Goal: Check status: Check status

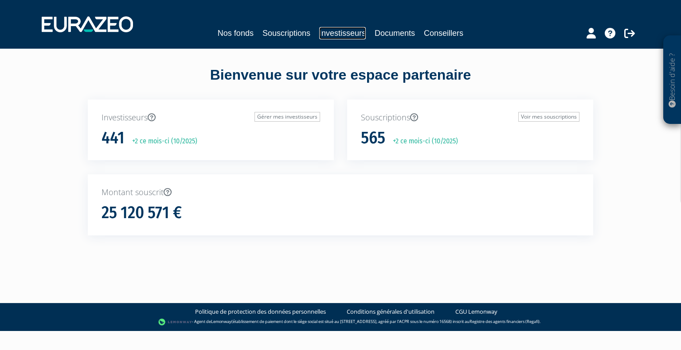
click at [337, 30] on link "Investisseurs" at bounding box center [342, 33] width 47 height 12
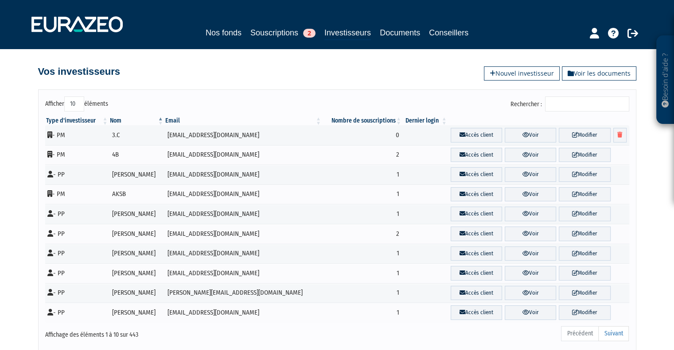
click at [565, 104] on input "Rechercher :" at bounding box center [587, 104] width 84 height 15
paste input "MENDEZ"
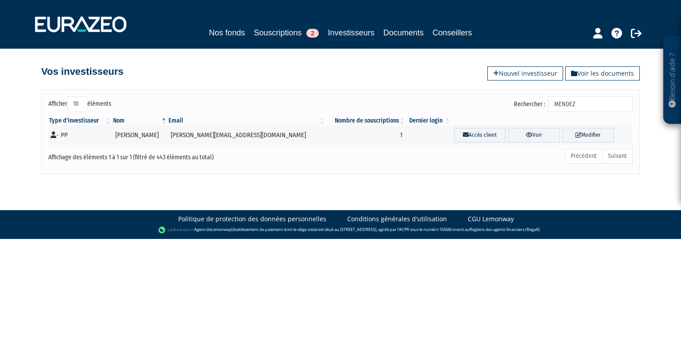
type input "MENDEZ"
click at [272, 28] on link "Souscriptions 2" at bounding box center [285, 33] width 65 height 12
click at [273, 30] on link "Souscriptions 2" at bounding box center [285, 33] width 65 height 12
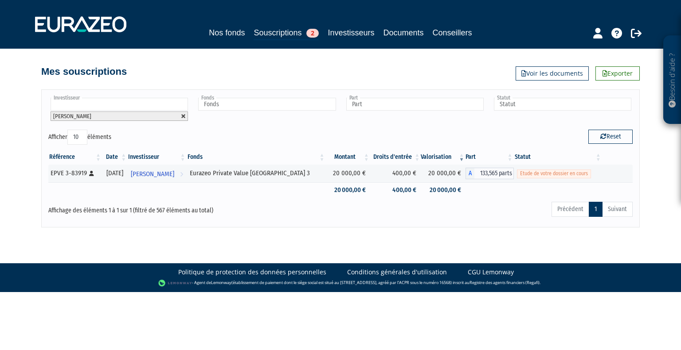
click at [184, 114] on link at bounding box center [183, 116] width 5 height 5
type input "Investisseur"
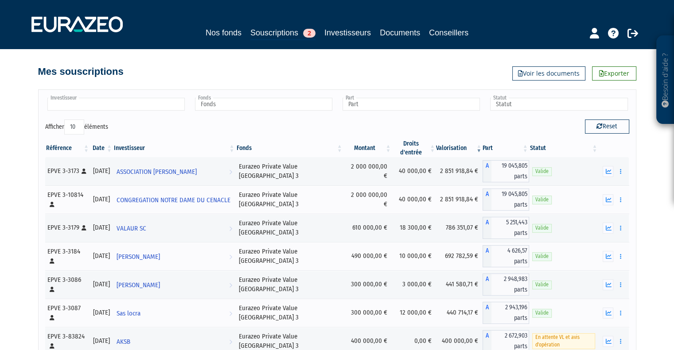
click at [132, 109] on input "text" at bounding box center [115, 104] width 137 height 13
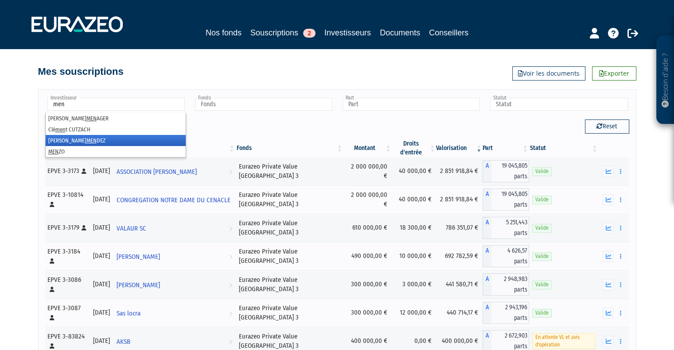
type input "men"
click at [78, 141] on li "Frédéric MEN DEZ" at bounding box center [116, 140] width 140 height 11
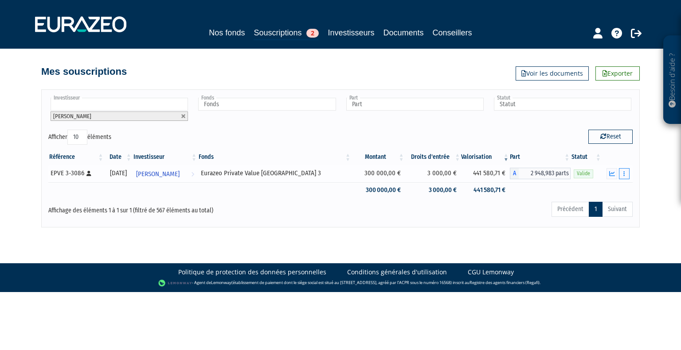
click at [623, 172] on icon "button" at bounding box center [623, 174] width 1 height 6
click at [600, 205] on link "Historique de rachat(s)" at bounding box center [589, 206] width 73 height 15
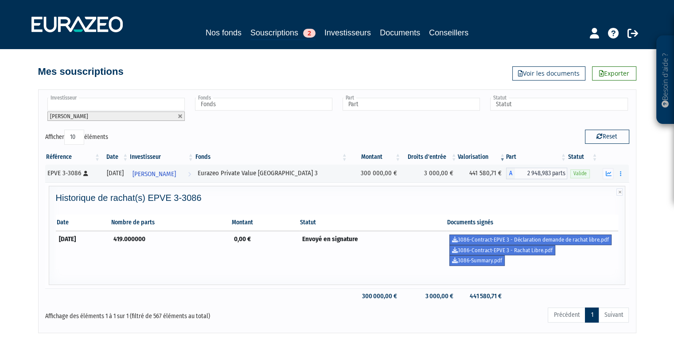
click at [355, 202] on h4 "Historique de rachat(s) EPVE 3-3086" at bounding box center [337, 198] width 563 height 10
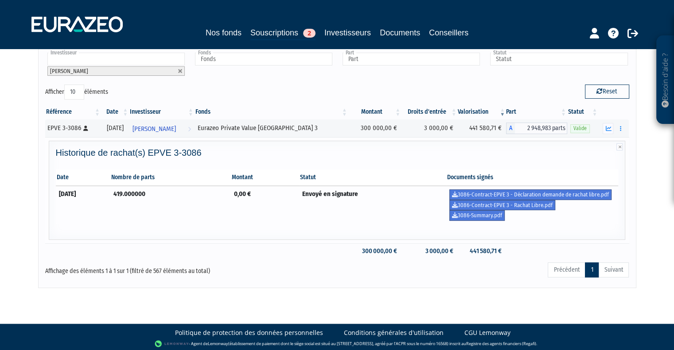
scroll to position [46, 0]
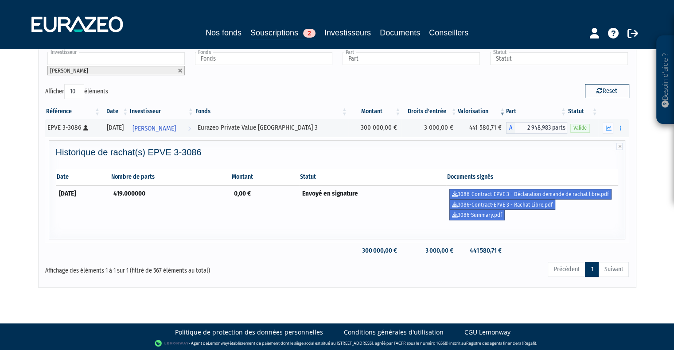
click at [262, 226] on div "Historique de rachat(s) EPVE 3-3086 Date Nombre de parts Montant Statut Documen…" at bounding box center [337, 193] width 572 height 90
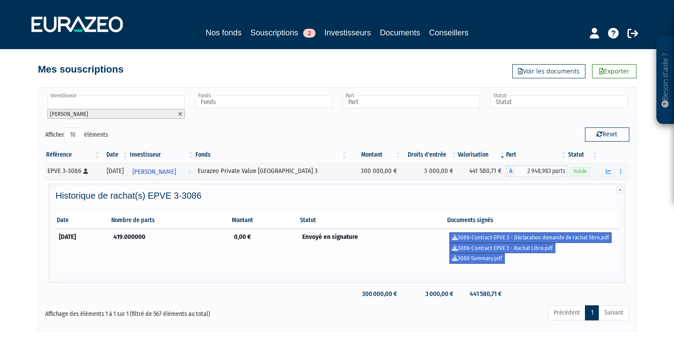
scroll to position [0, 0]
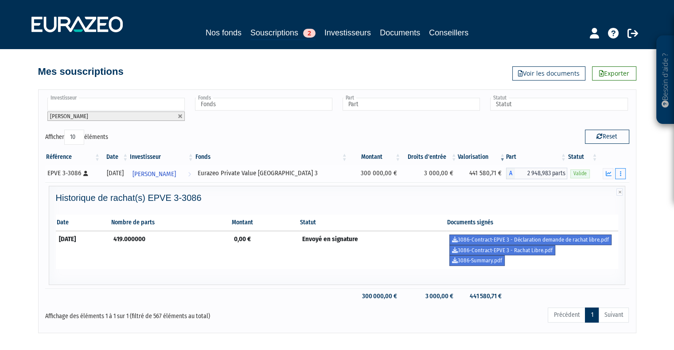
click at [617, 172] on button "button" at bounding box center [620, 173] width 11 height 11
click at [582, 188] on link "Rachat libre" at bounding box center [586, 190] width 73 height 15
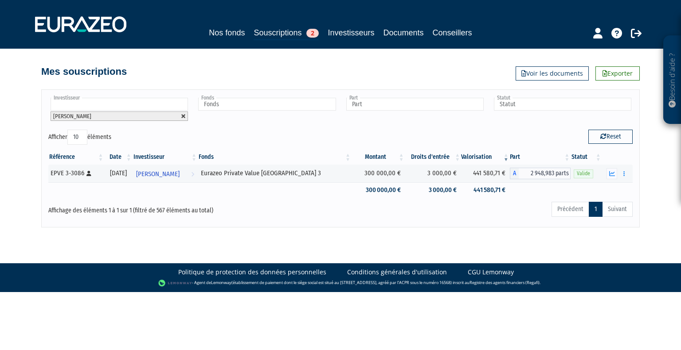
click at [182, 115] on link at bounding box center [183, 116] width 5 height 5
type input "Investisseur"
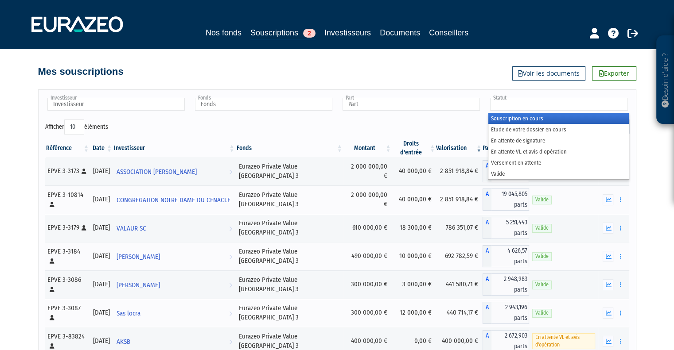
click at [512, 105] on input "text" at bounding box center [558, 104] width 137 height 13
type input "Statut"
click at [446, 119] on div "Investisseur 4B 534 INVEST [PERSON_NAME] [PERSON_NAME] [PERSON_NAME] [PERSON_NA…" at bounding box center [337, 108] width 597 height 23
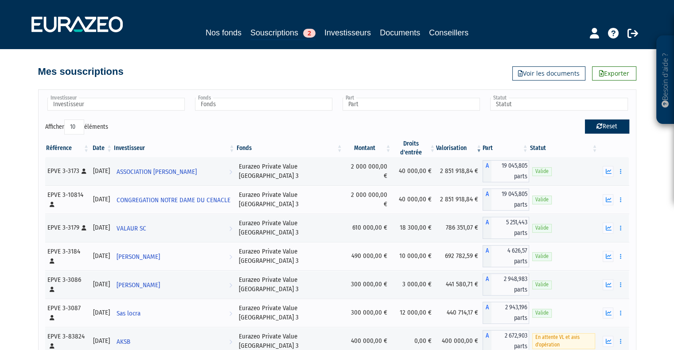
click at [604, 126] on button "Reset" at bounding box center [607, 127] width 44 height 14
type input "Investisseur"
type input "Fonds"
type input "Part"
type input "Statut"
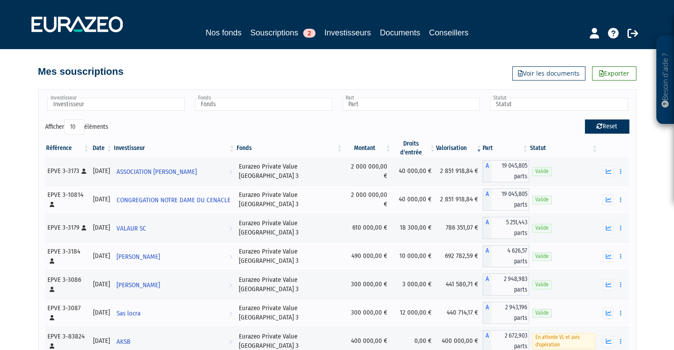
click at [592, 125] on button "Reset" at bounding box center [607, 127] width 44 height 14
type input "Investisseur"
type input "Fonds"
type input "Part"
type input "Statut"
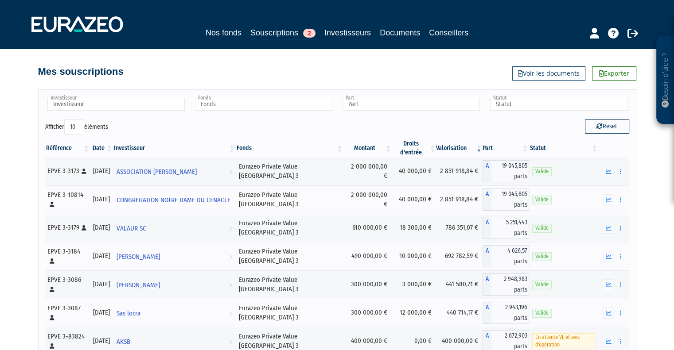
click at [82, 124] on select "10 25 50 100" at bounding box center [74, 127] width 20 height 15
select select "100"
click at [66, 120] on select "10 25 50 100" at bounding box center [74, 127] width 20 height 15
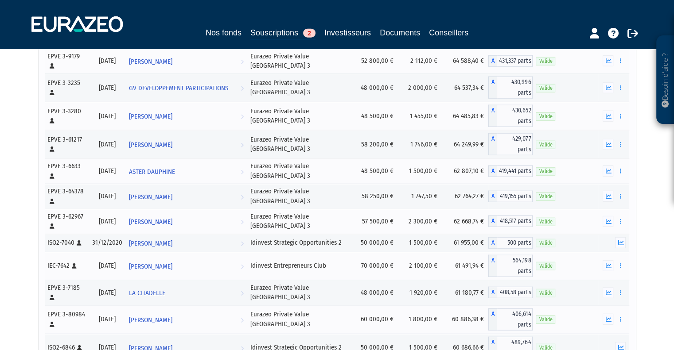
scroll to position [2348, 0]
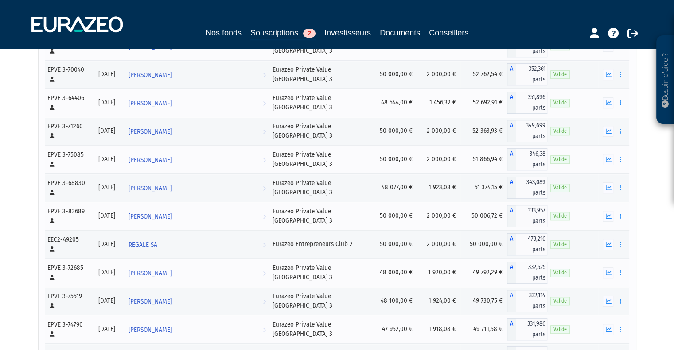
scroll to position [930, 0]
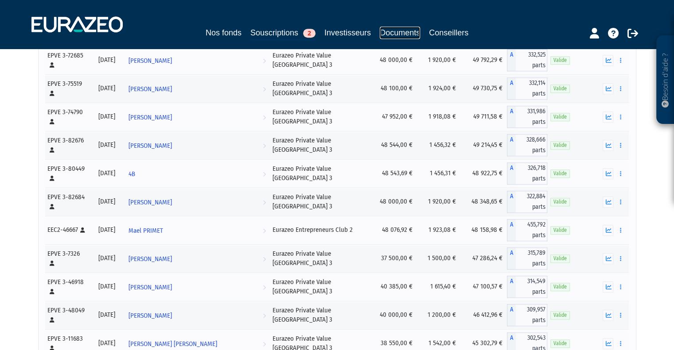
click at [396, 33] on link "Documents" at bounding box center [400, 33] width 40 height 12
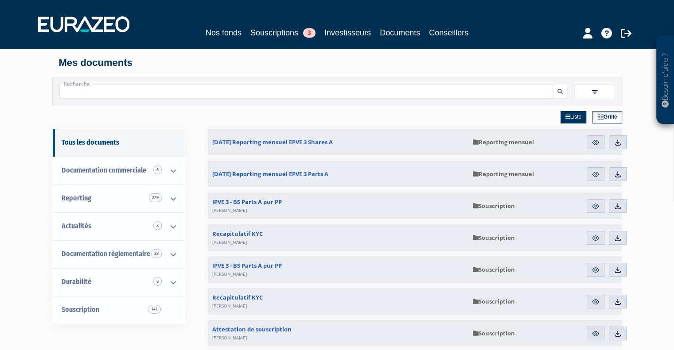
click at [181, 94] on input "Recherche" at bounding box center [306, 91] width 494 height 15
type input "mendez"
click at [553, 84] on button "submit" at bounding box center [560, 91] width 15 height 15
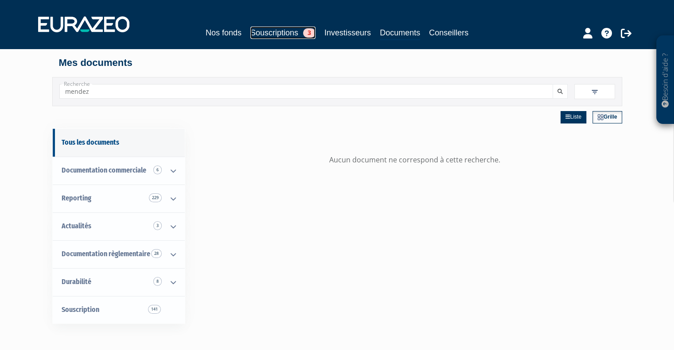
click at [278, 31] on link "Souscriptions 3" at bounding box center [282, 33] width 65 height 12
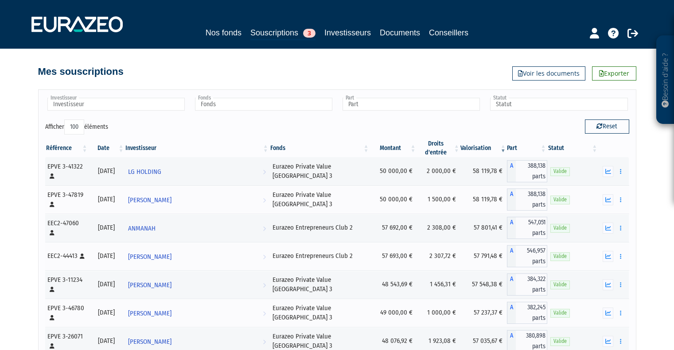
select select "100"
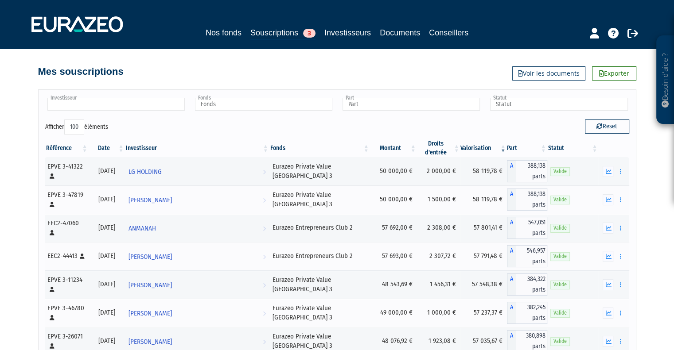
click at [105, 104] on input "text" at bounding box center [115, 104] width 137 height 13
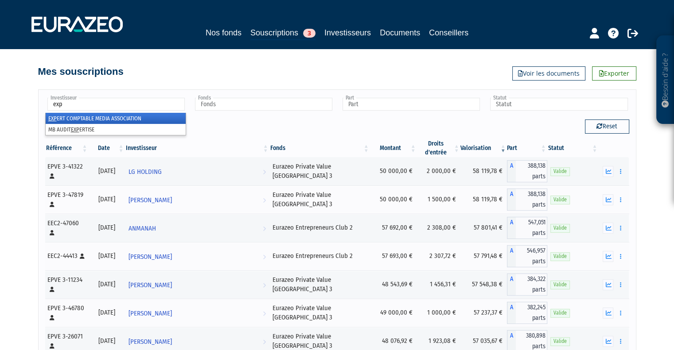
type input "exp"
click at [99, 117] on li "EXP ERT COMPTABLE MEDIA ASSOCIATION" at bounding box center [116, 118] width 140 height 11
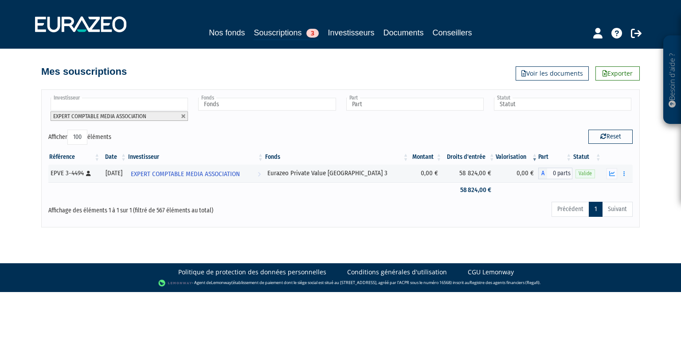
click at [183, 116] on link at bounding box center [183, 116] width 5 height 5
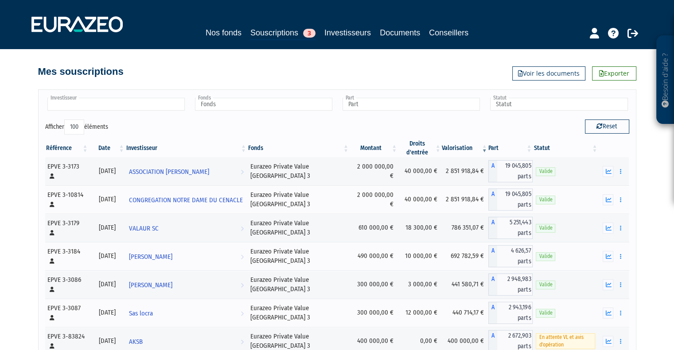
click at [84, 103] on input "text" at bounding box center [115, 104] width 137 height 13
type input "mendez"
click at [60, 117] on li "[PERSON_NAME]" at bounding box center [116, 118] width 140 height 11
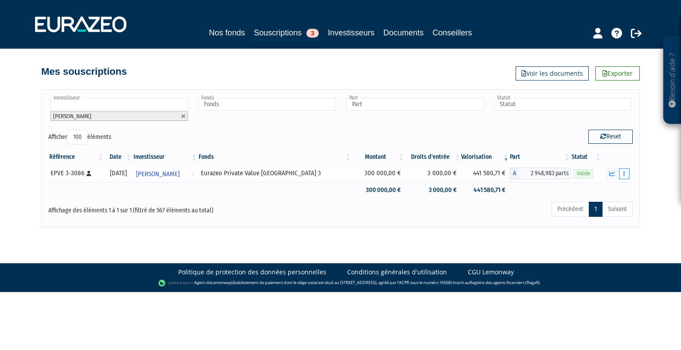
click at [624, 173] on icon "button" at bounding box center [623, 174] width 1 height 6
click at [159, 195] on td at bounding box center [164, 191] width 65 height 16
click at [182, 116] on link at bounding box center [183, 116] width 5 height 5
type input "Investisseur"
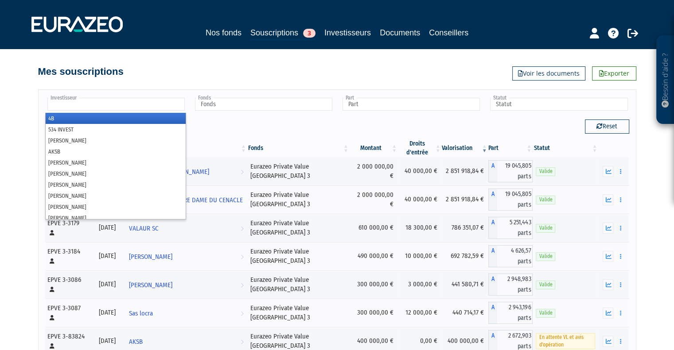
click at [135, 103] on input "text" at bounding box center [115, 104] width 137 height 13
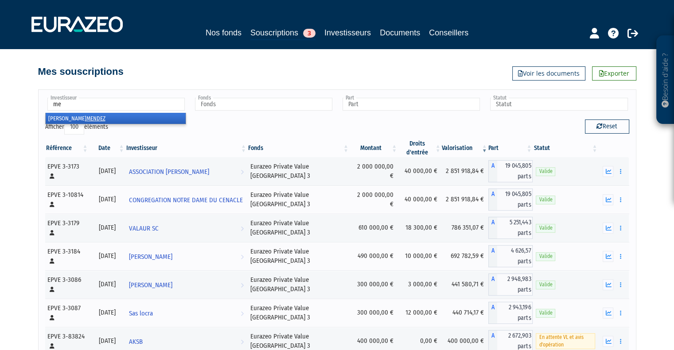
type input "m"
type input "exper"
click at [128, 118] on li "EXPER T COMPTABLE MEDIA ASSOCIATION" at bounding box center [116, 118] width 140 height 11
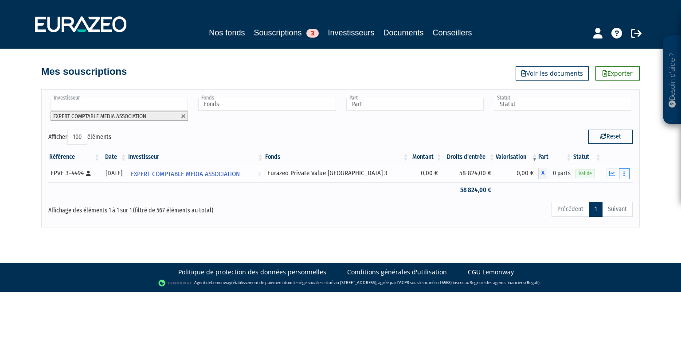
click at [625, 170] on button "button" at bounding box center [624, 173] width 11 height 11
click at [599, 187] on link "Documents" at bounding box center [589, 190] width 73 height 15
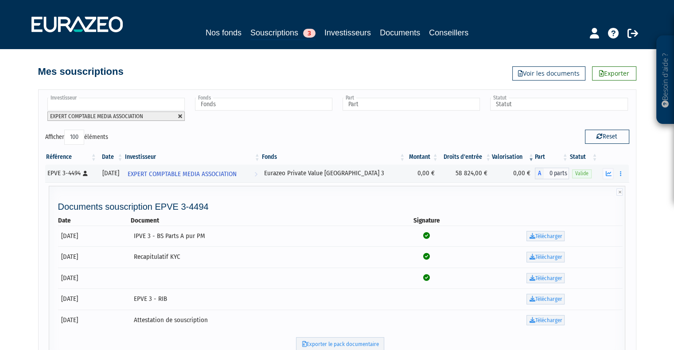
click at [181, 117] on link at bounding box center [180, 116] width 5 height 5
type input "Investisseur"
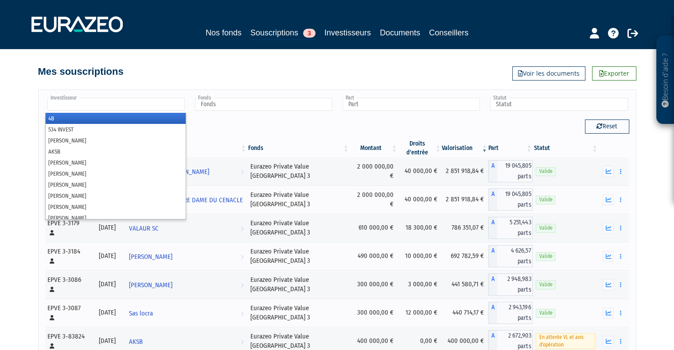
click at [138, 103] on input "text" at bounding box center [115, 104] width 137 height 13
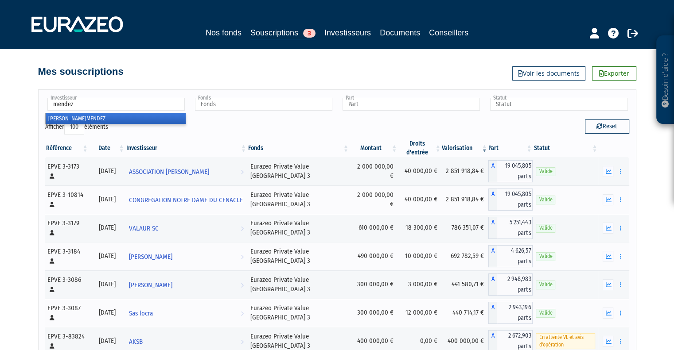
type input "mendez"
click at [86, 118] on em "MENDEZ" at bounding box center [95, 118] width 19 height 7
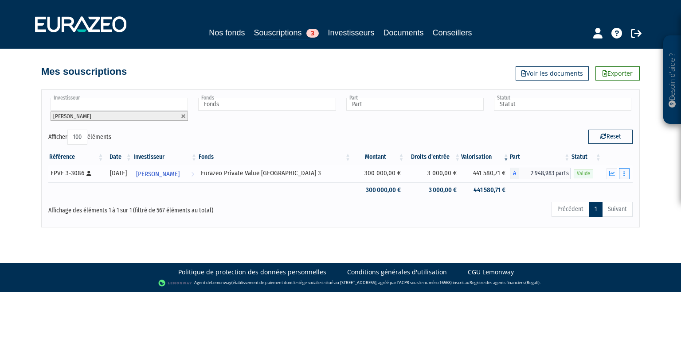
click at [626, 174] on button "button" at bounding box center [624, 173] width 11 height 11
click at [592, 210] on link "Historique de rachat(s)" at bounding box center [589, 206] width 73 height 15
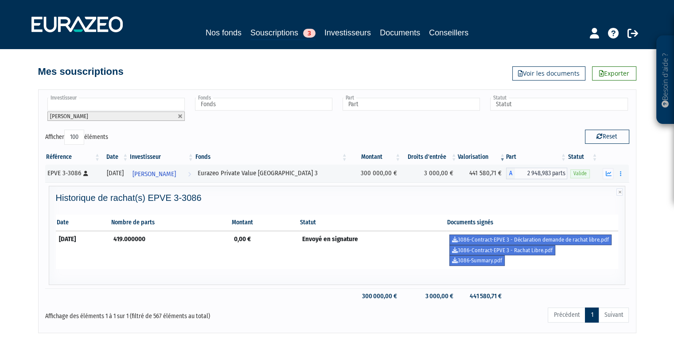
click at [179, 113] on li "[PERSON_NAME]" at bounding box center [115, 116] width 137 height 9
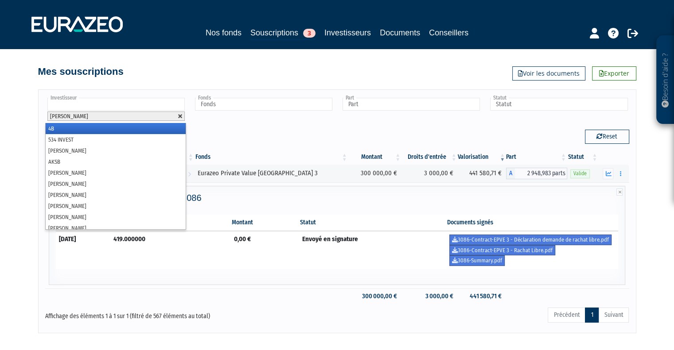
click at [179, 115] on link at bounding box center [180, 116] width 5 height 5
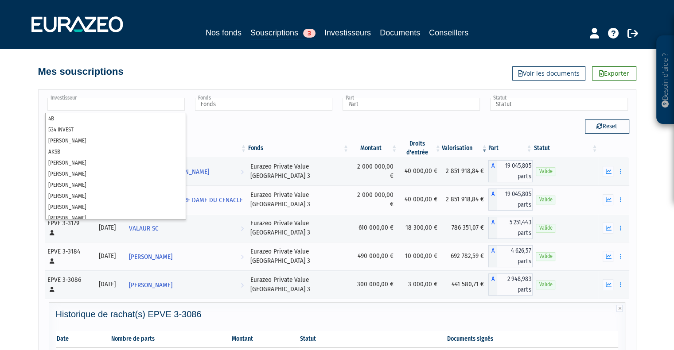
click at [145, 102] on input "text" at bounding box center [115, 104] width 137 height 13
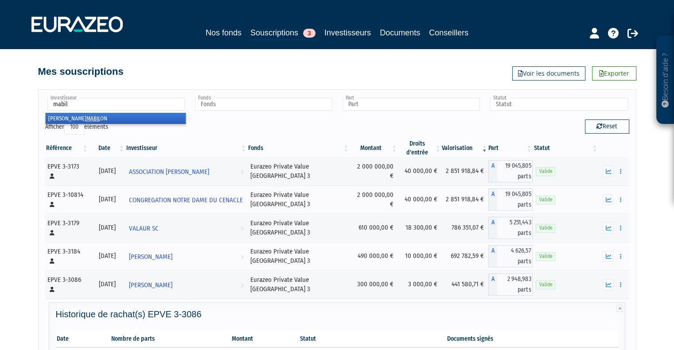
type input "mabil"
click at [86, 118] on em "MABIL" at bounding box center [93, 118] width 14 height 7
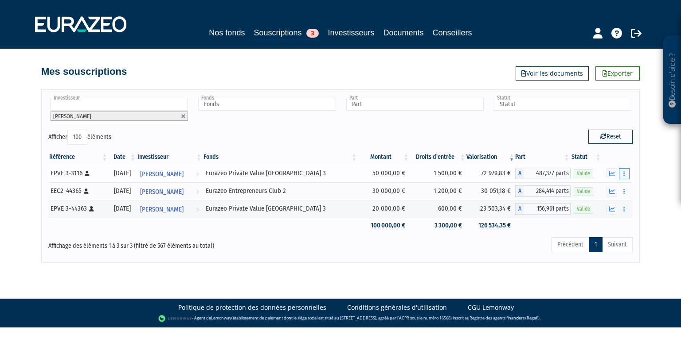
click at [624, 169] on button "button" at bounding box center [624, 173] width 11 height 11
click at [603, 203] on link "Historique de rachat(s)" at bounding box center [589, 206] width 73 height 15
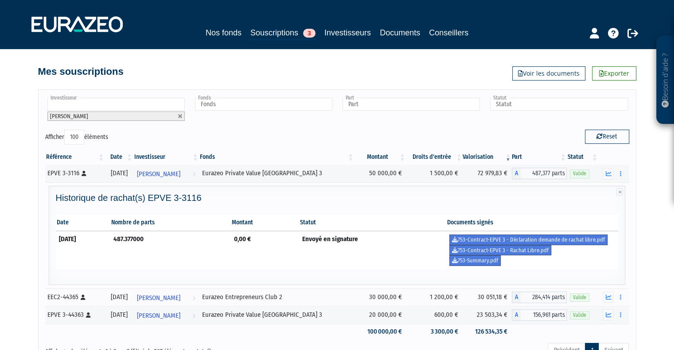
drag, startPoint x: 179, startPoint y: 116, endPoint x: 122, endPoint y: 102, distance: 59.2
click at [179, 116] on link at bounding box center [180, 116] width 5 height 5
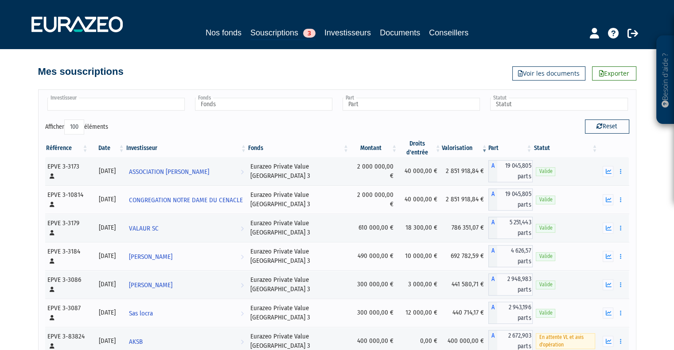
type input "Investisseur"
click at [113, 101] on input "text" at bounding box center [115, 104] width 137 height 13
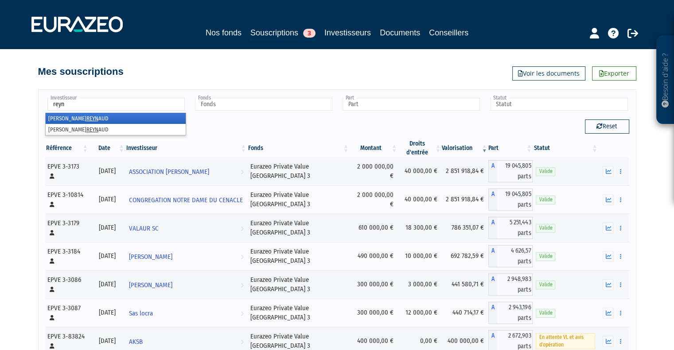
type input "reyn"
click at [73, 117] on li "[PERSON_NAME] AUD" at bounding box center [116, 118] width 140 height 11
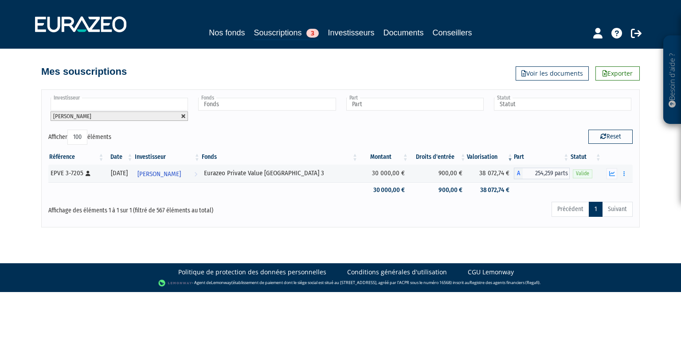
click at [182, 116] on link at bounding box center [183, 116] width 5 height 5
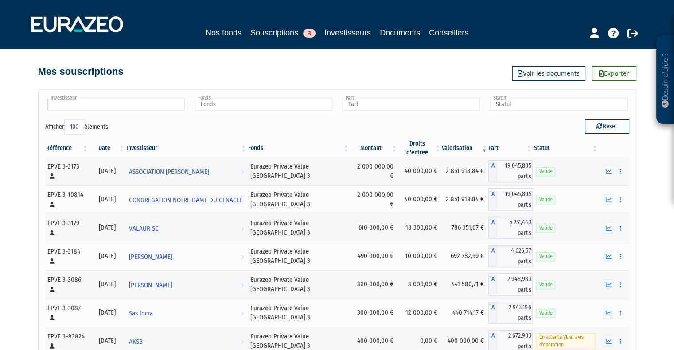
click at [119, 101] on input "text" at bounding box center [115, 104] width 137 height 13
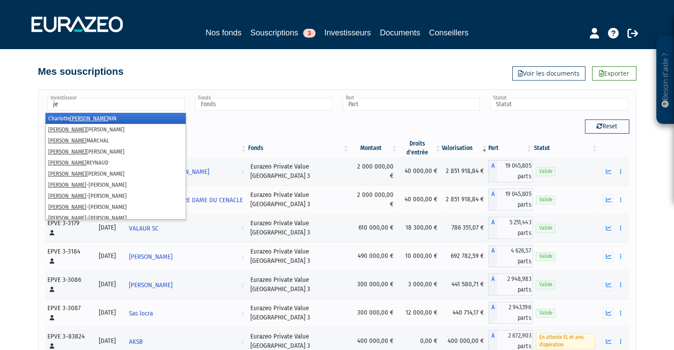
type input "j"
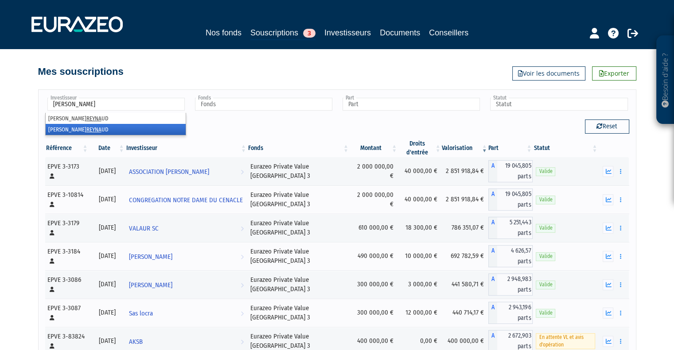
type input "[PERSON_NAME]"
click at [48, 129] on li "[PERSON_NAME] UD" at bounding box center [116, 129] width 140 height 11
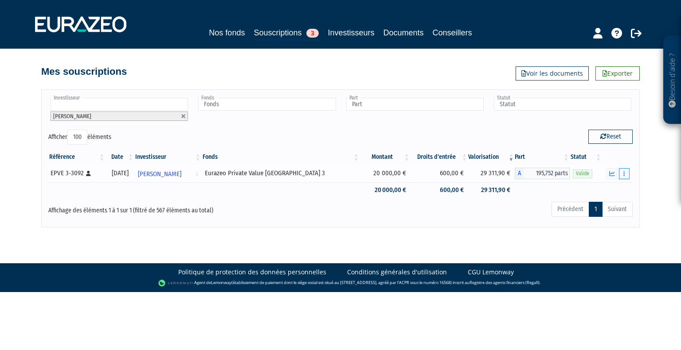
click at [626, 171] on button "button" at bounding box center [624, 173] width 11 height 11
click at [610, 204] on link "Historique de rachat(s)" at bounding box center [589, 206] width 73 height 15
